Goal: Transaction & Acquisition: Download file/media

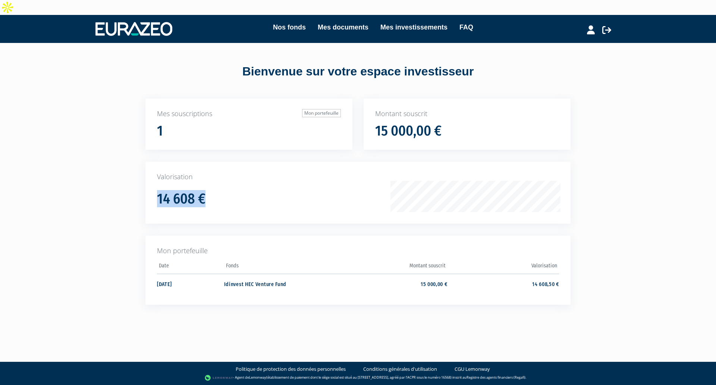
drag, startPoint x: 212, startPoint y: 186, endPoint x: 140, endPoint y: 179, distance: 72.3
click at [140, 179] on div "Valorisation 14 608 €" at bounding box center [358, 199] width 436 height 74
click at [262, 273] on td "Idinvest HEC Venture Fund" at bounding box center [280, 283] width 112 height 20
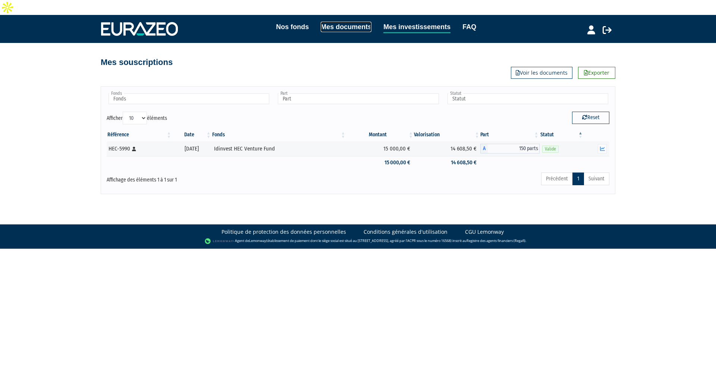
click at [360, 22] on link "Mes documents" at bounding box center [346, 27] width 51 height 10
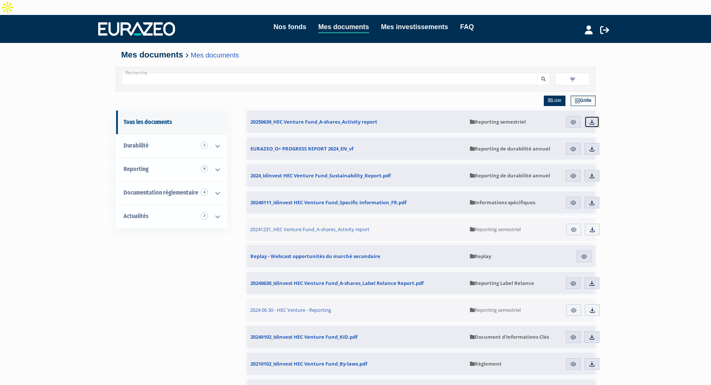
click at [590, 119] on img at bounding box center [591, 122] width 7 height 7
